Goal: Complete application form

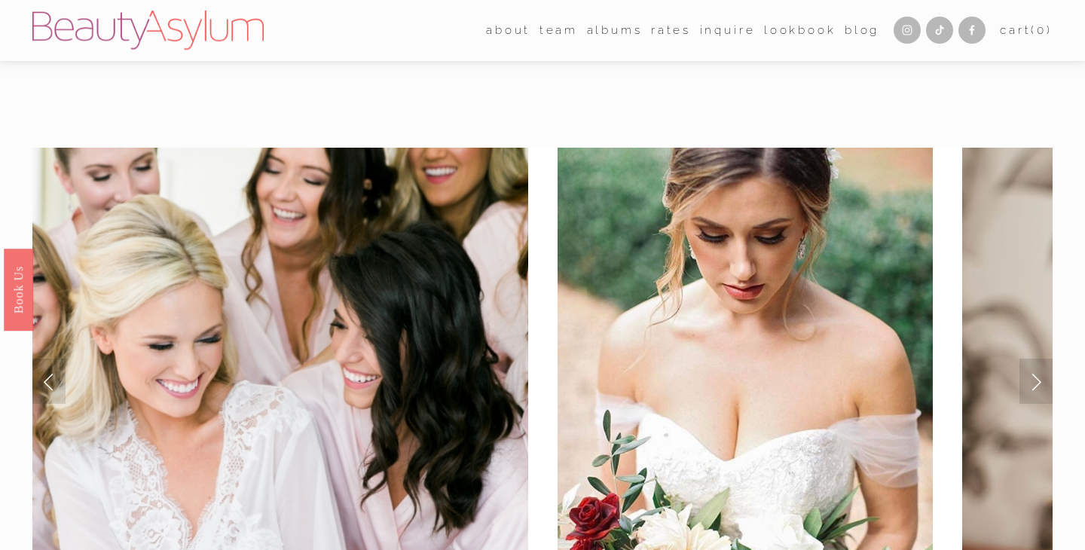
click at [725, 26] on link "Inquire" at bounding box center [728, 30] width 56 height 23
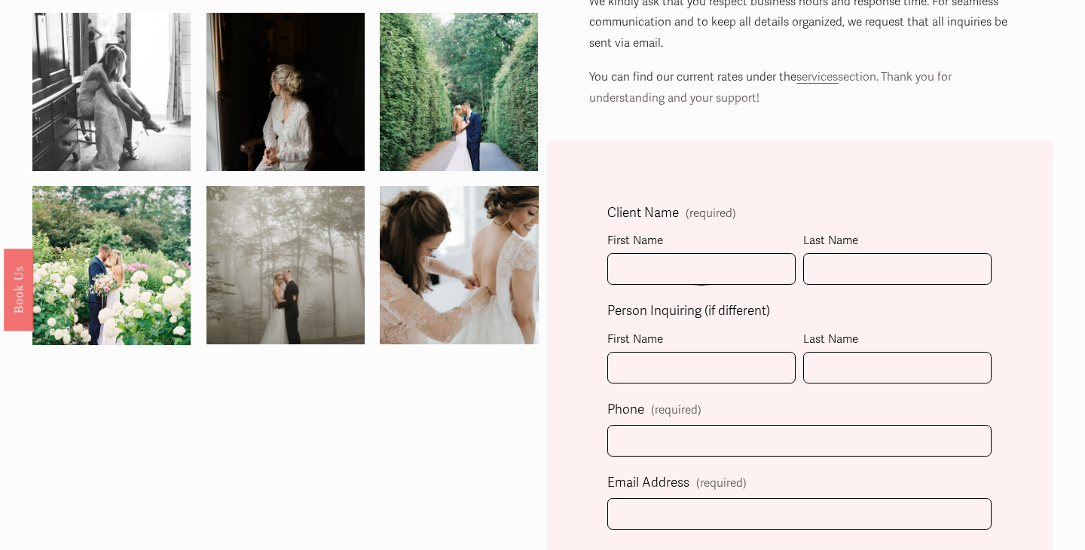
scroll to position [337, 0]
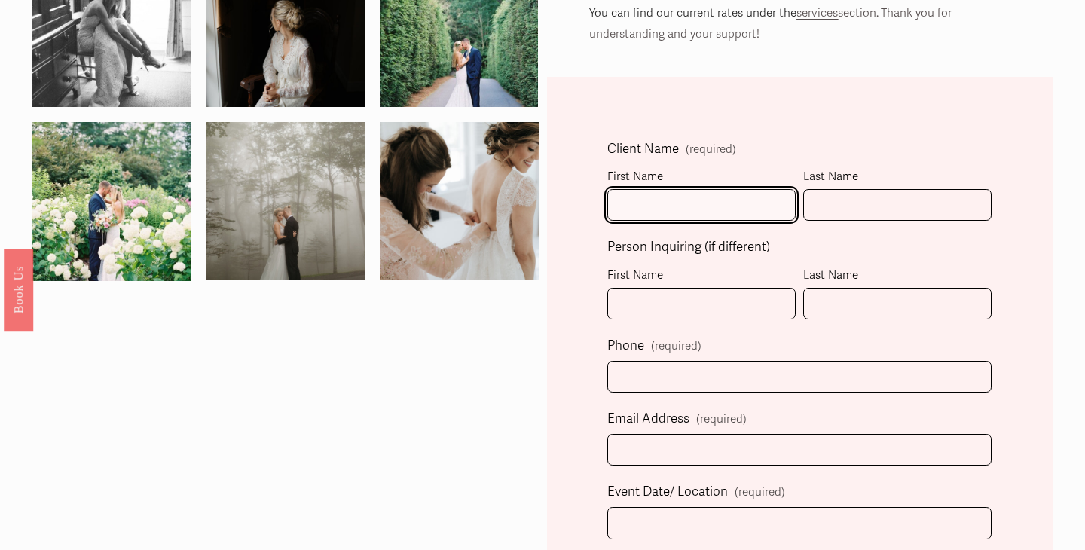
click at [661, 199] on input "First Name" at bounding box center [701, 205] width 188 height 32
type input "[PERSON_NAME]"
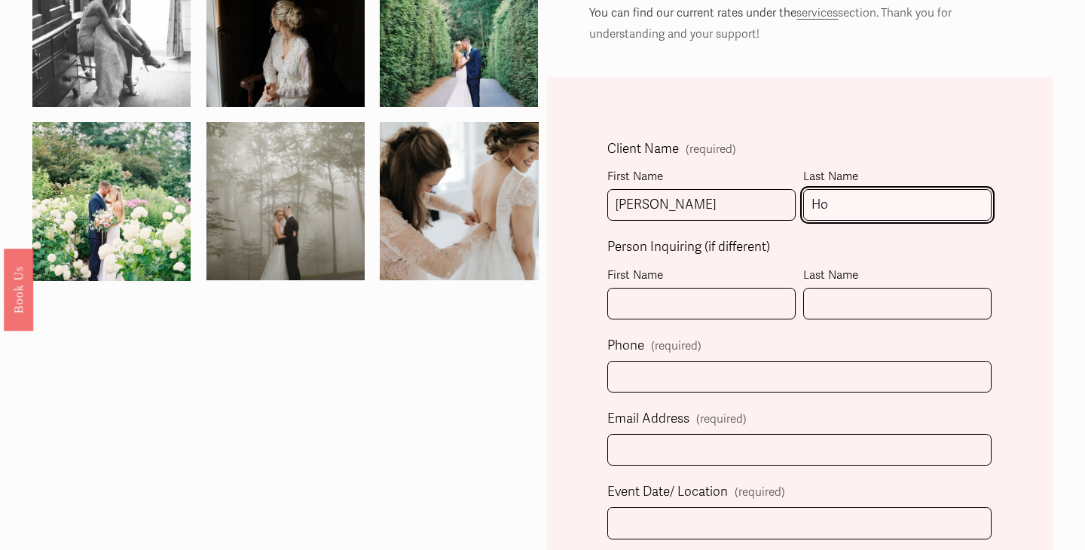
type input "H"
type input "[PERSON_NAME]"
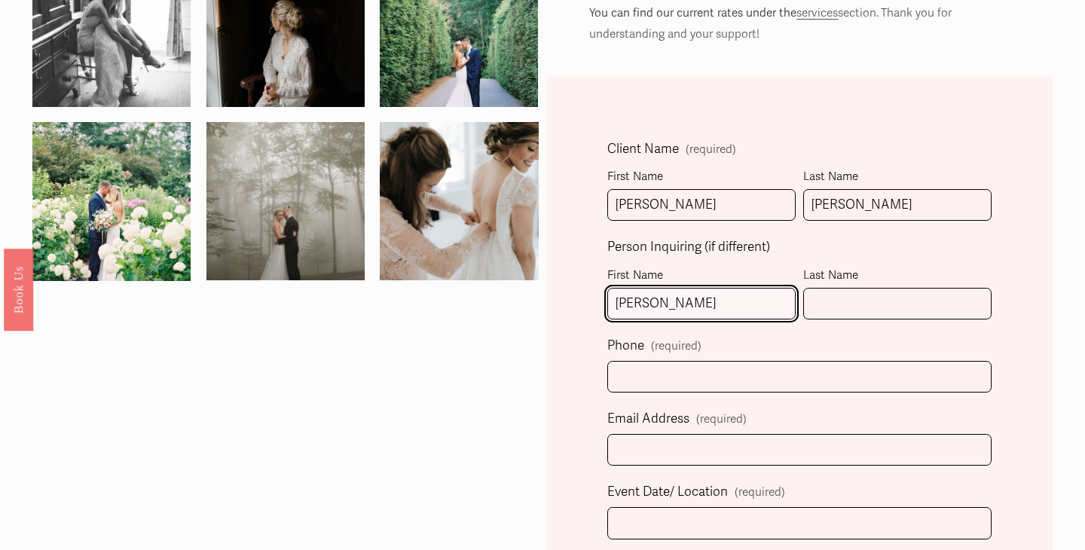
click at [683, 292] on input "Allison M" at bounding box center [701, 304] width 188 height 32
type input "Allison"
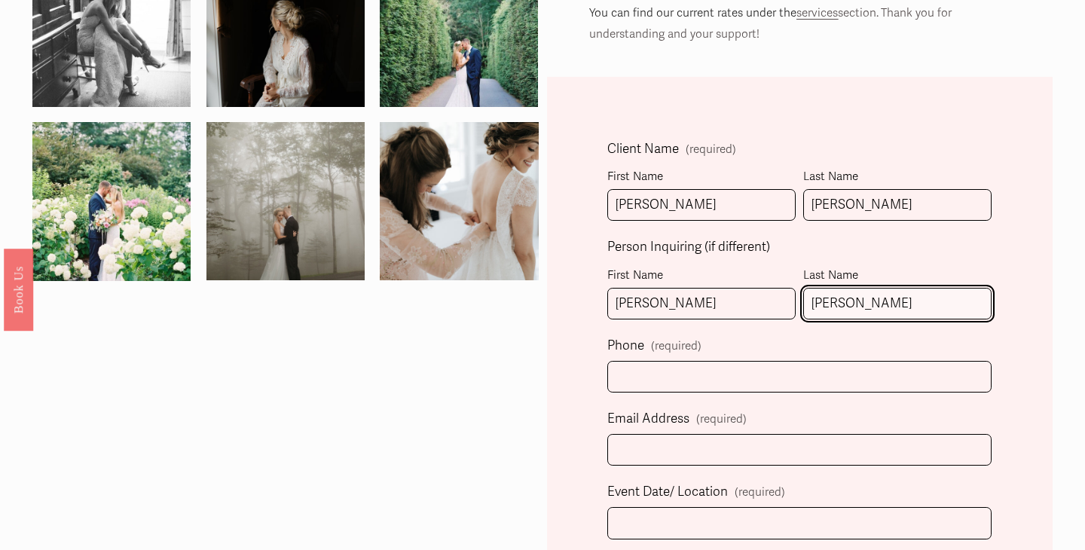
type input "McCumber"
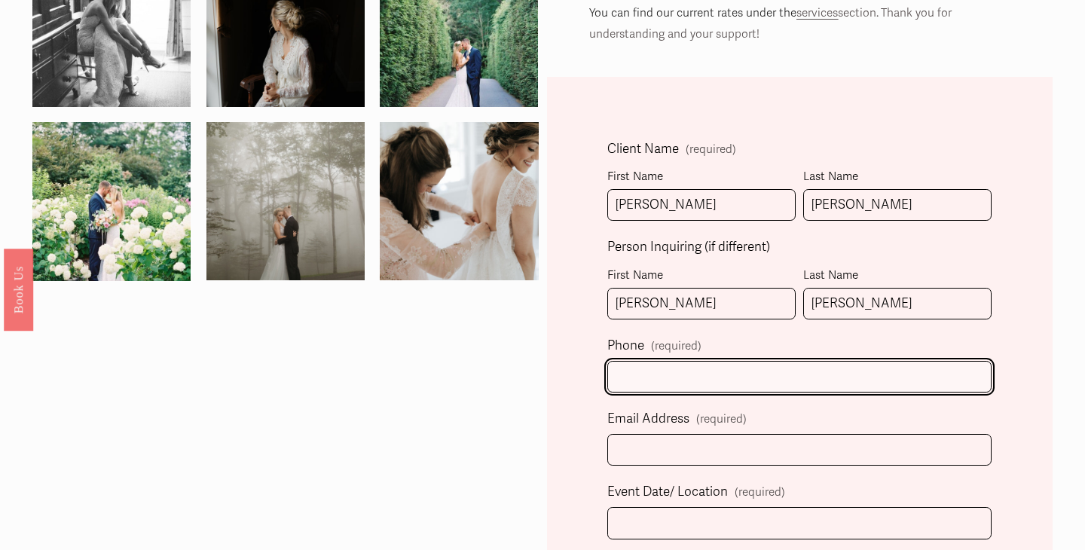
click at [655, 380] on input "text" at bounding box center [799, 377] width 384 height 32
type input "(864) 230-0440"
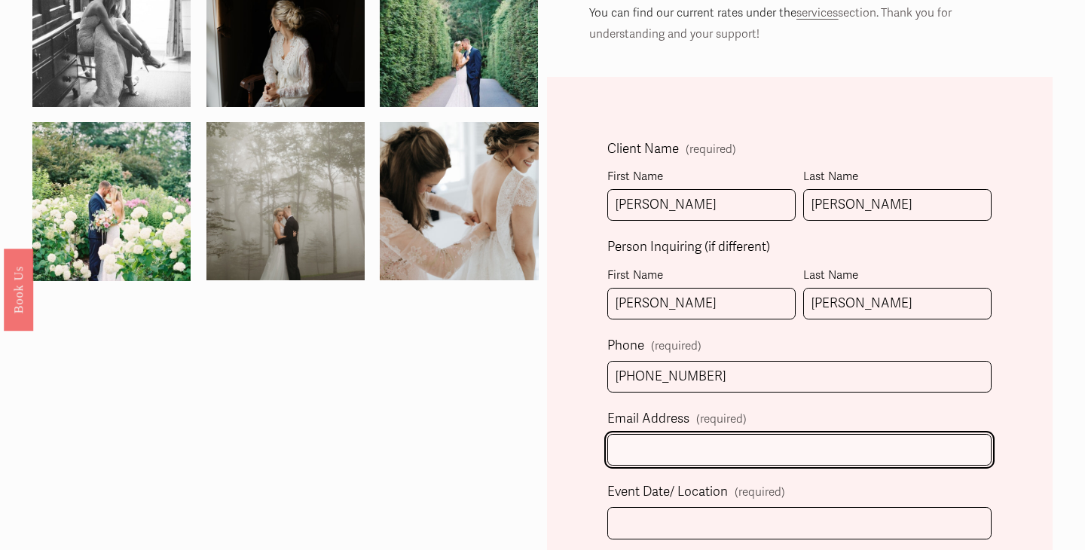
click at [652, 445] on input "Email Address (required)" at bounding box center [799, 450] width 384 height 32
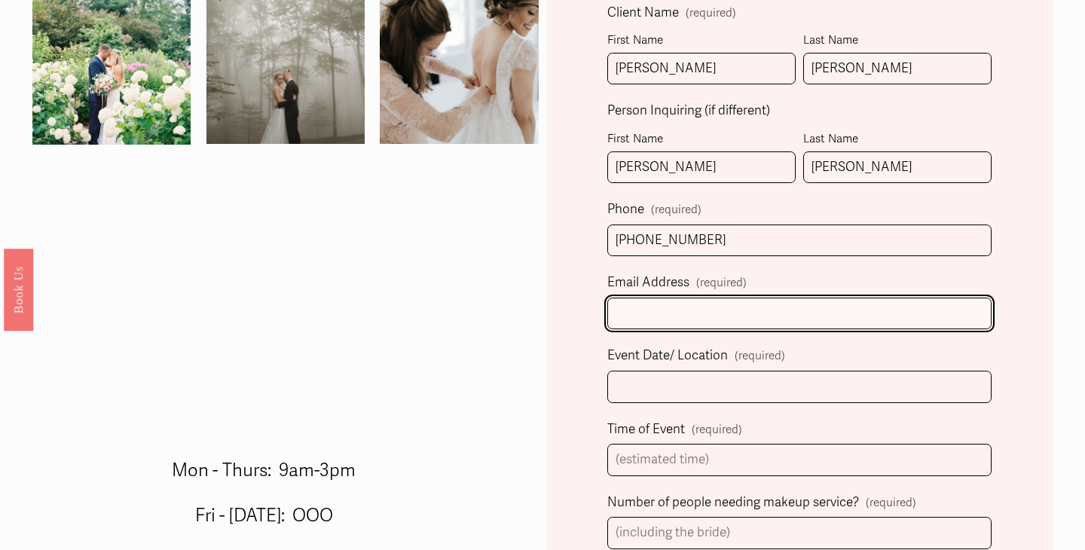
scroll to position [477, 0]
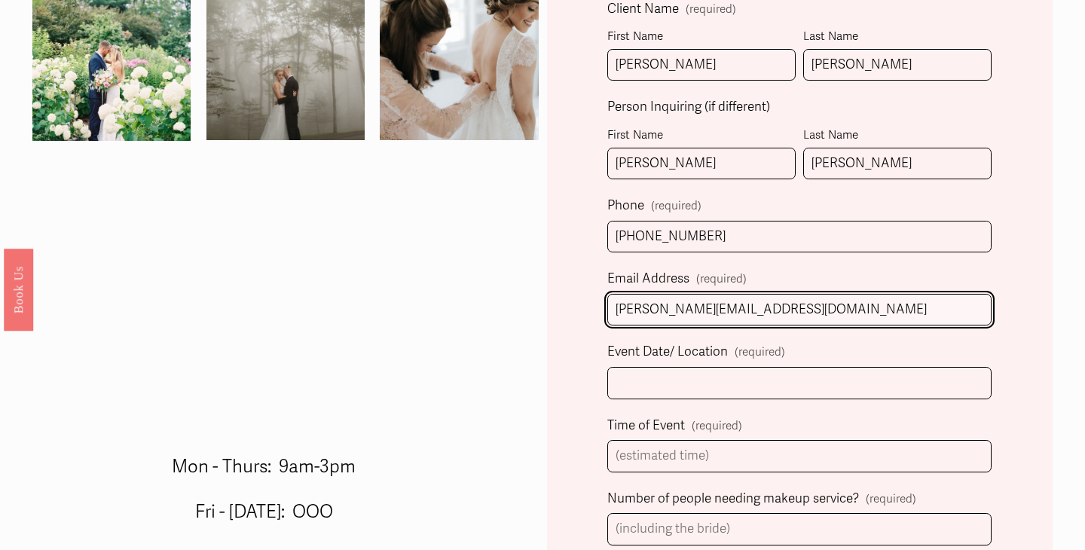
type input "allison.mccumber28@gmail.com"
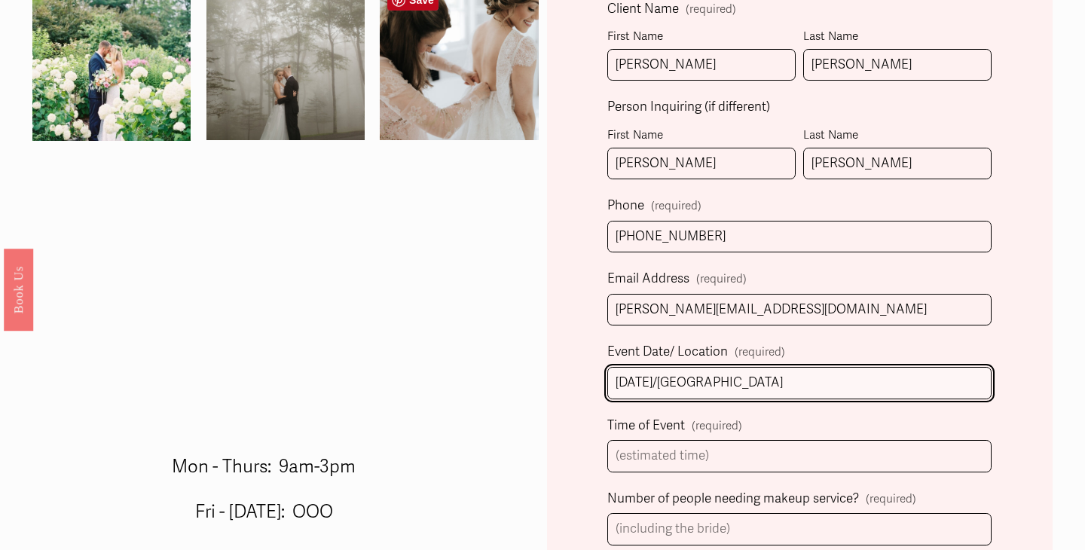
type input "October 11th, 2025/Carmel Country Club"
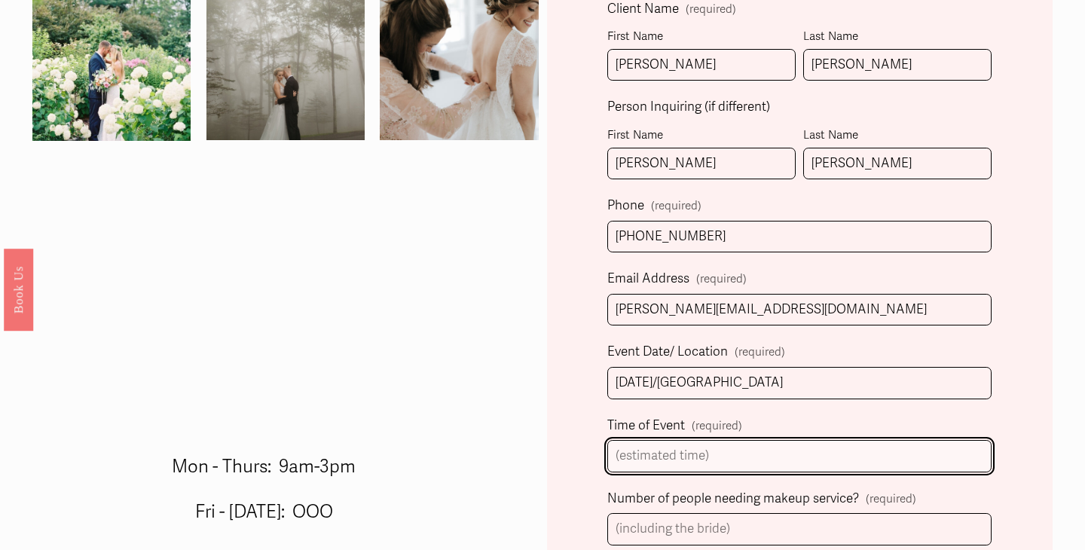
click at [680, 457] on input "Time of Event (required)" at bounding box center [799, 456] width 384 height 32
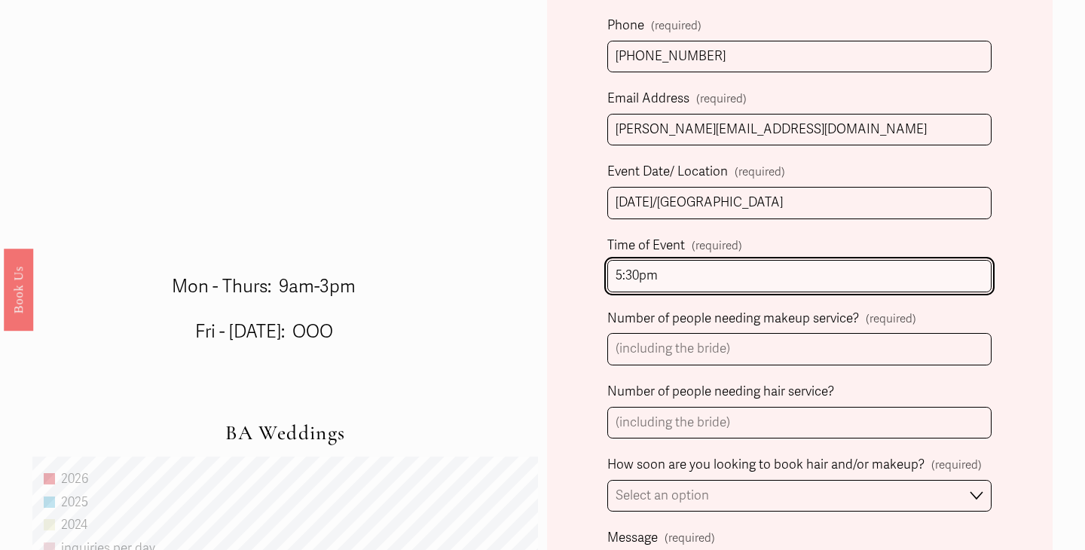
scroll to position [658, 0]
type input "5:30pm"
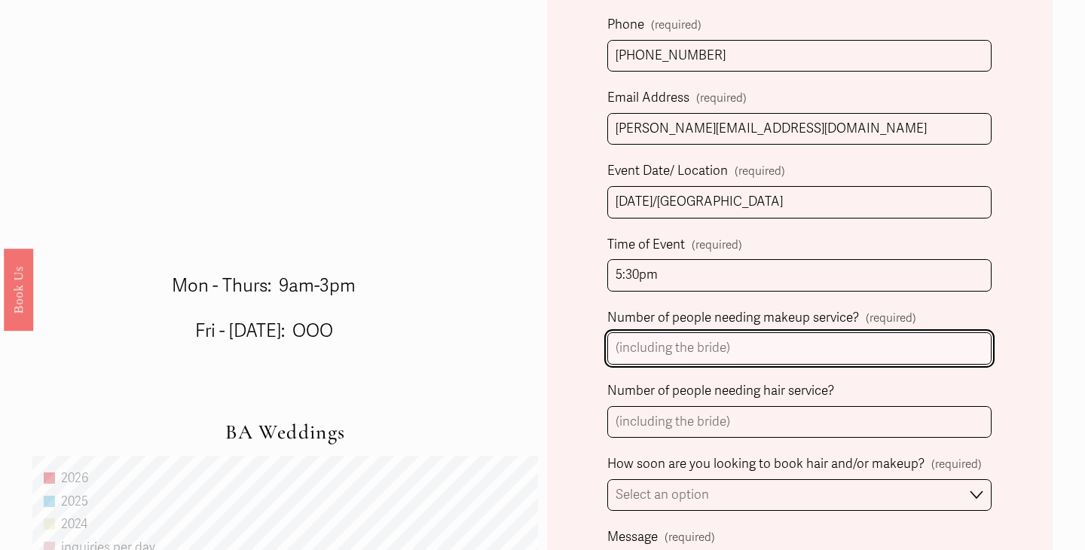
click at [703, 350] on input "Number of people needing makeup service? (required)" at bounding box center [799, 348] width 384 height 32
type input "7"
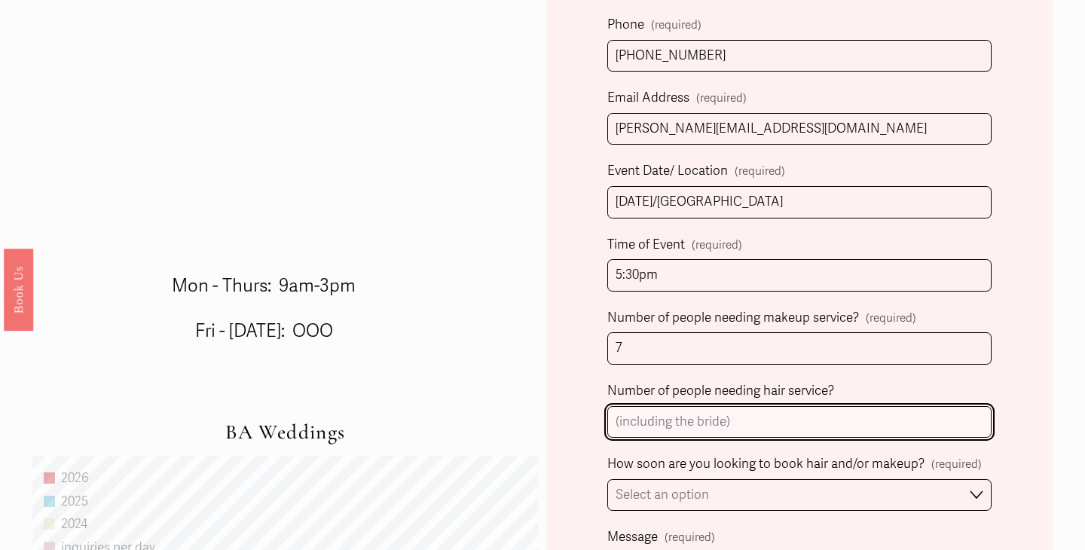
click at [699, 420] on input "Number of people needing hair service?" at bounding box center [799, 422] width 384 height 32
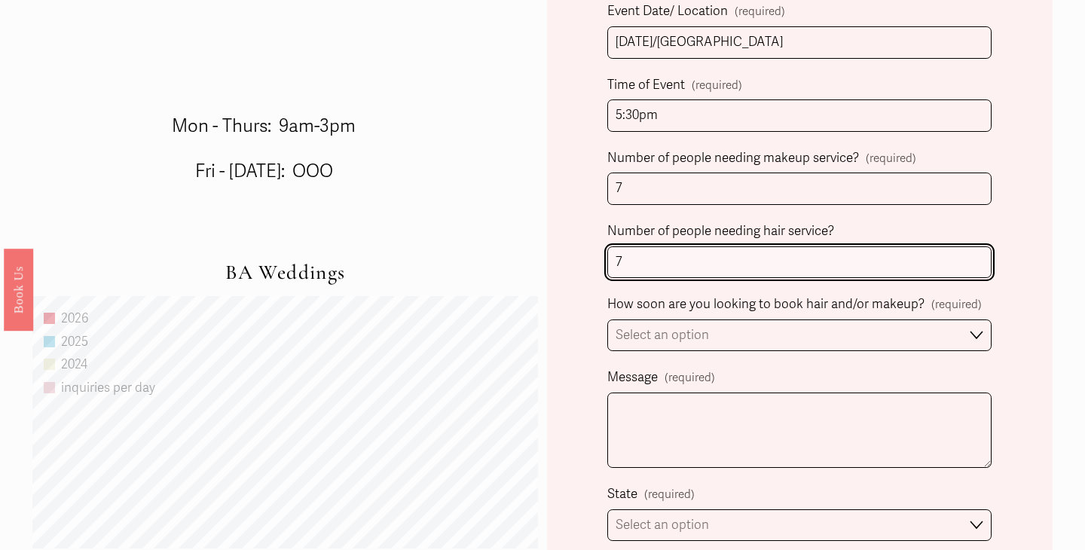
scroll to position [819, 0]
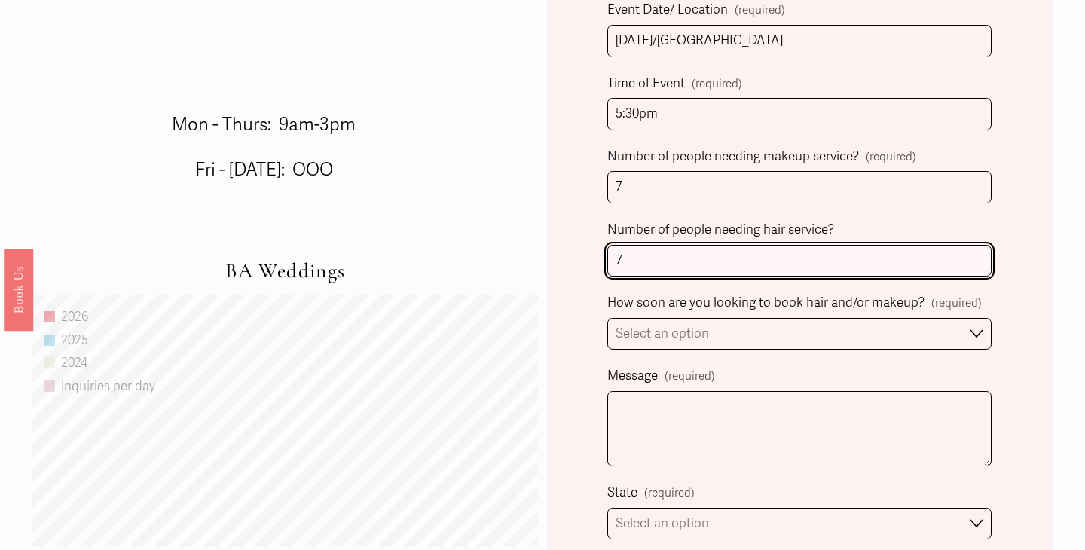
type input "7"
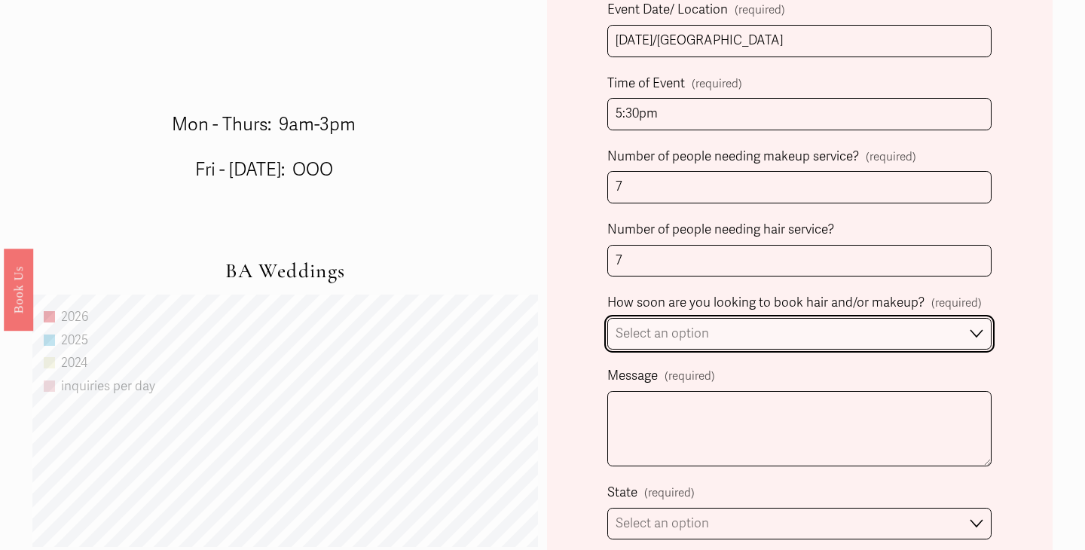
click at [699, 335] on select "Select an option Immediately 1-2 weeks I'm looking for information & not ready …" at bounding box center [799, 334] width 384 height 32
select select "Immediately"
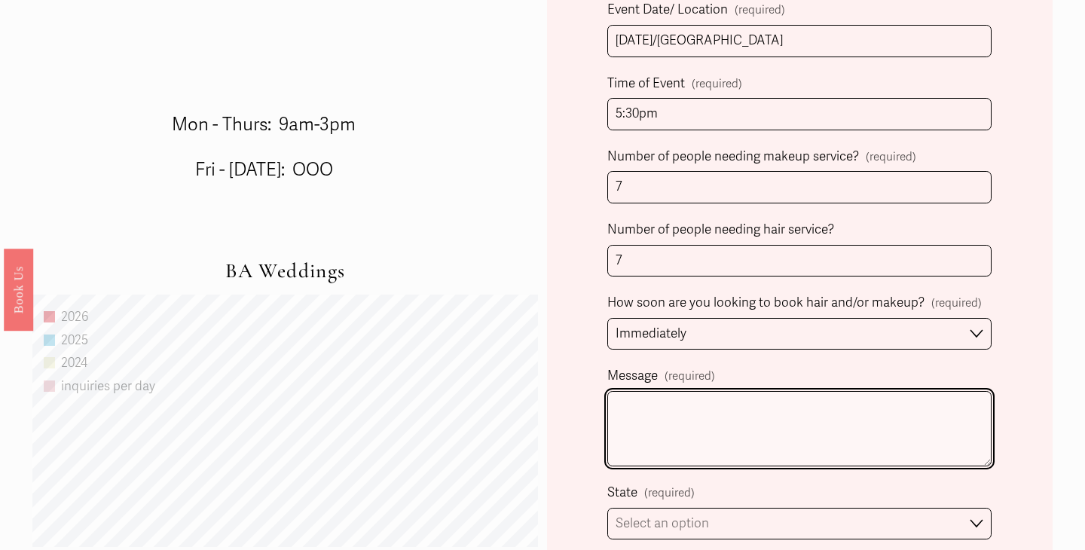
click at [682, 395] on textarea "Message (required)" at bounding box center [799, 428] width 384 height 75
type textarea "I am Mallory's wedding planner"
